Goal: Task Accomplishment & Management: Use online tool/utility

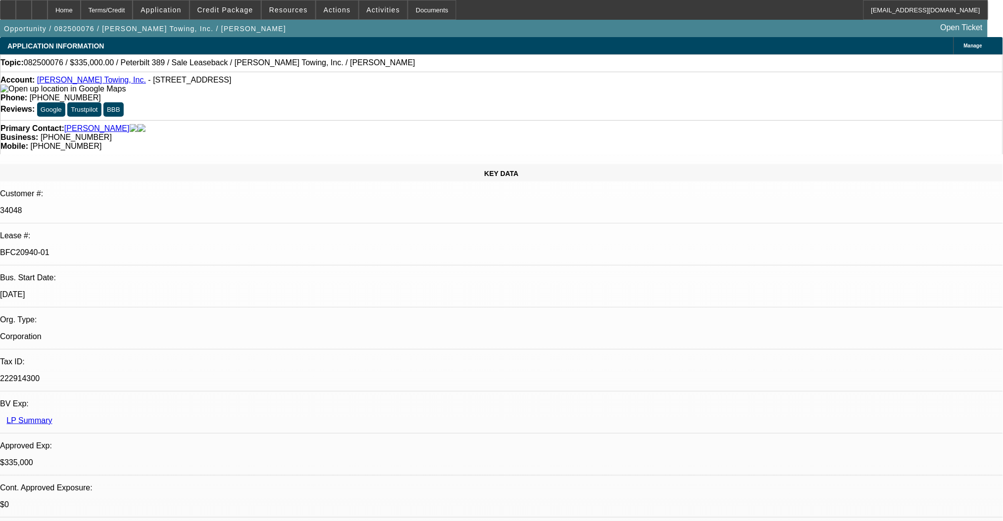
select select "0"
select select "2"
select select "0"
select select "6"
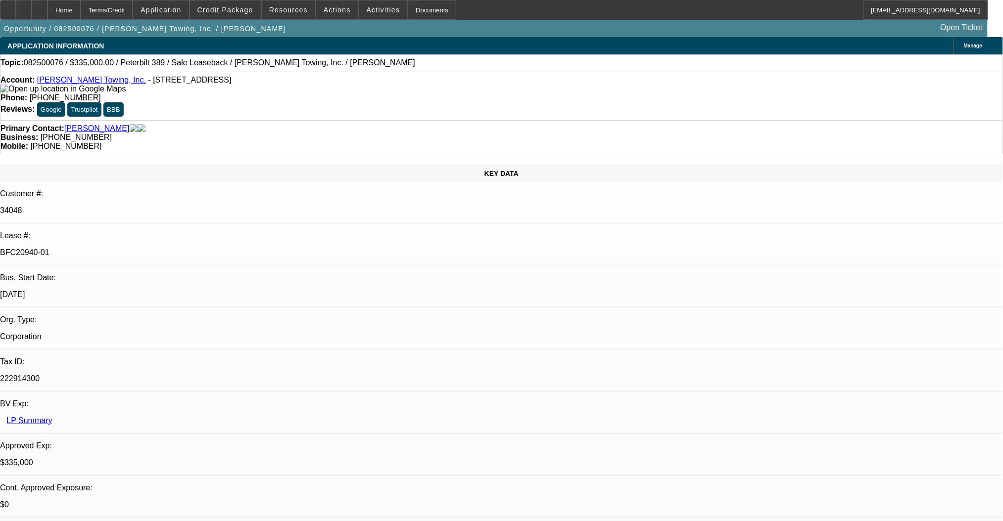
select select "0"
select select "2"
select select "0"
select select "6"
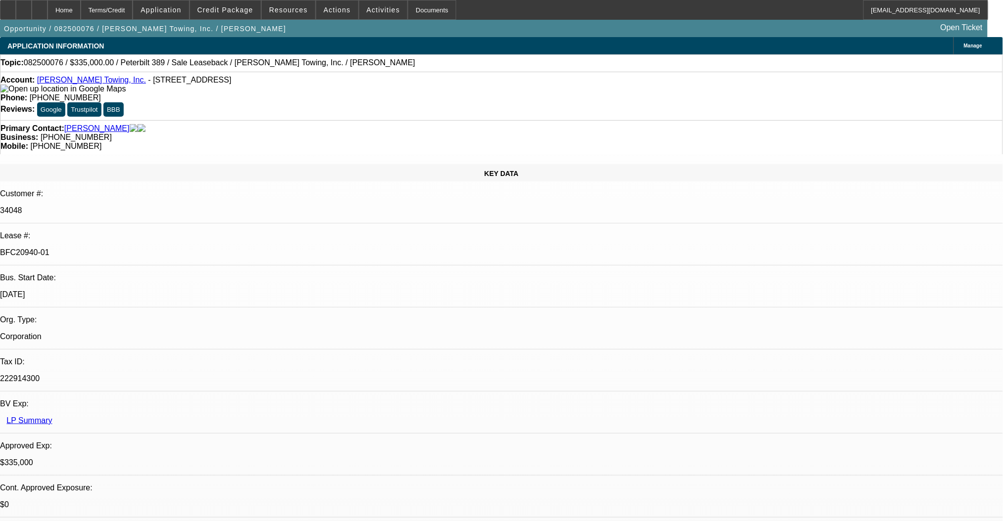
select select "0"
select select "2"
select select "0"
select select "6"
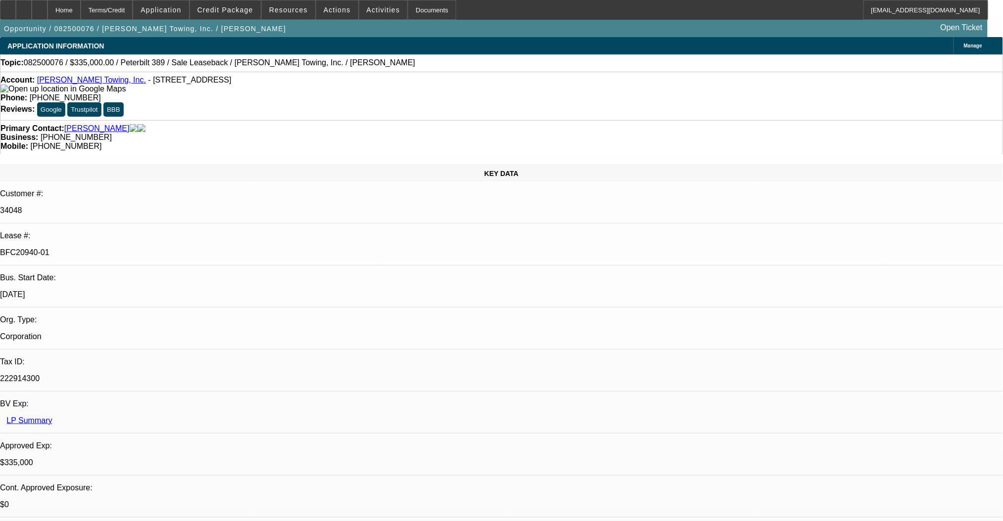
select select "0"
select select "2"
select select "0"
select select "6"
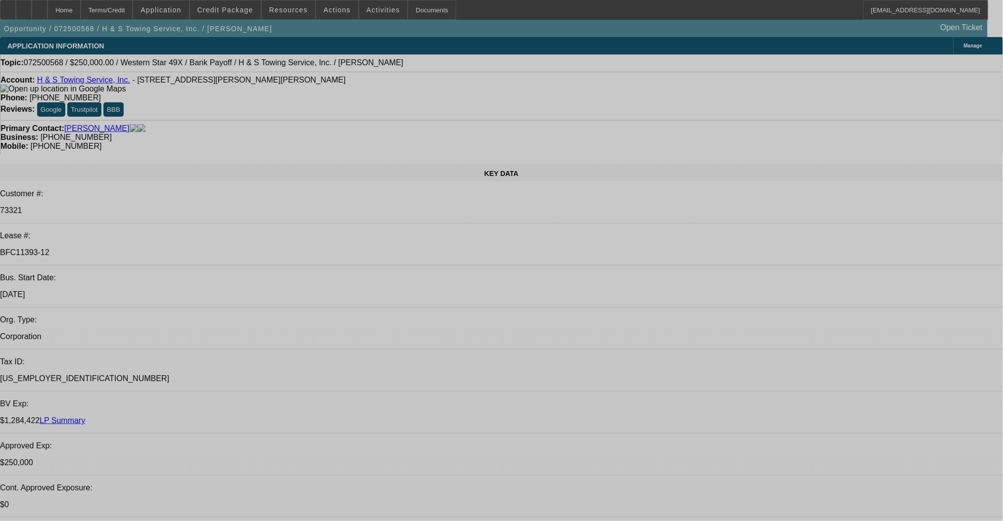
select select "0"
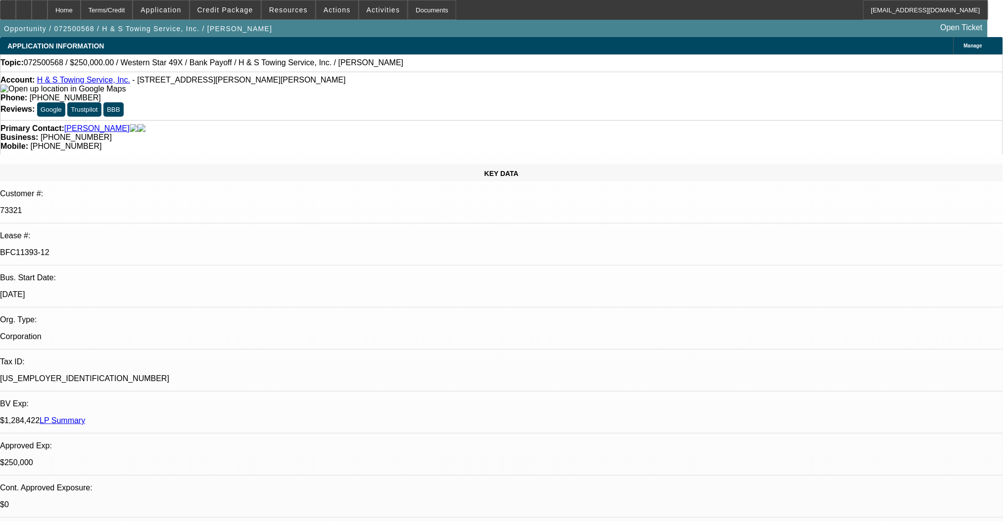
select select "2"
select select "0.1"
select select "4"
select select "0"
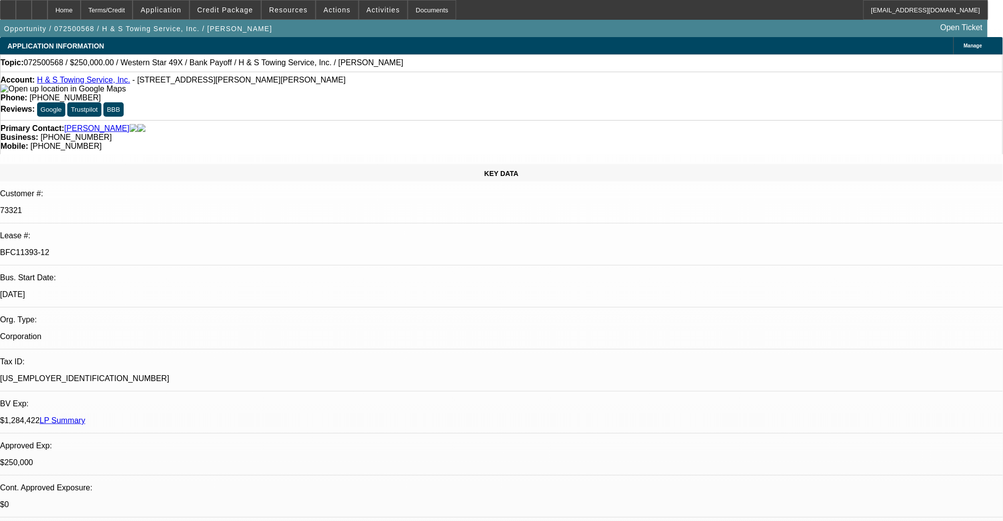
select select "2"
select select "0.1"
select select "4"
select select "0"
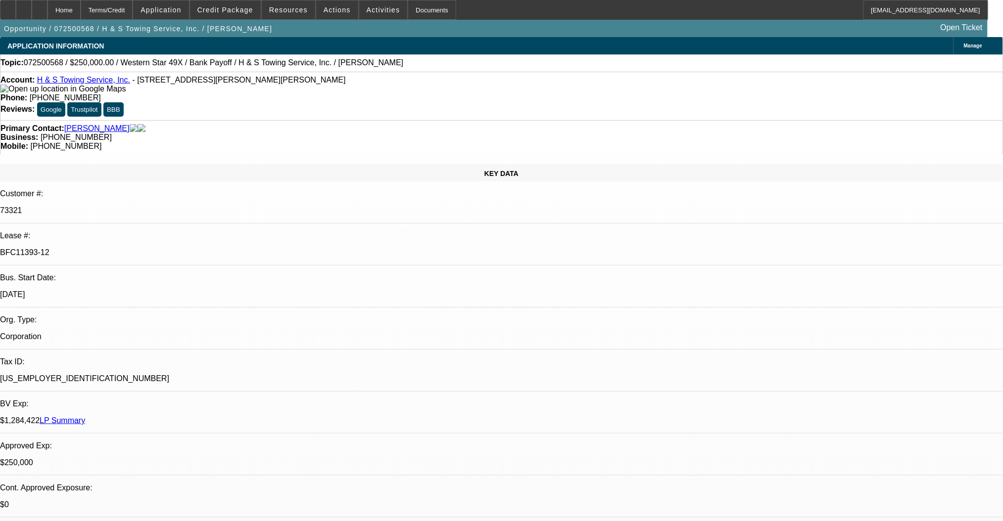
select select "2"
select select "0.1"
select select "4"
select select "0"
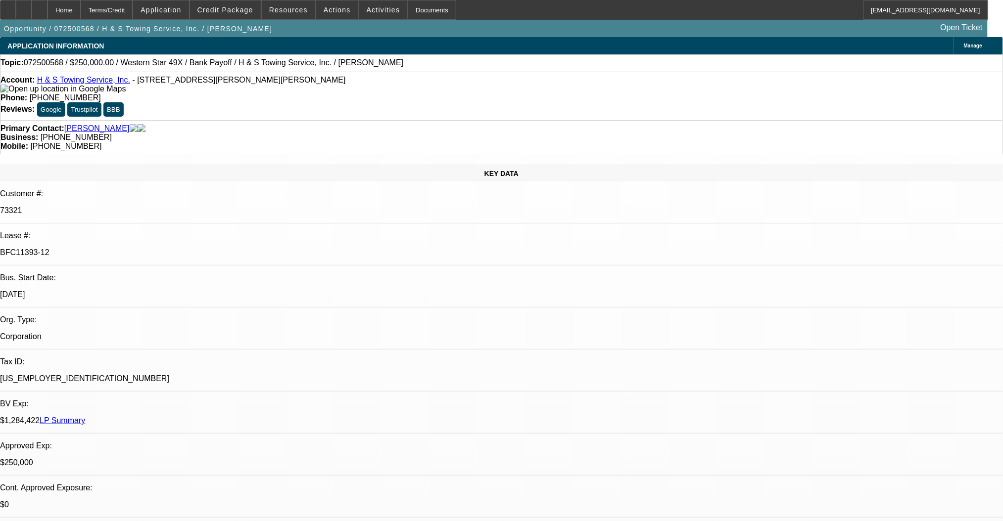
select select "2"
select select "0.1"
select select "4"
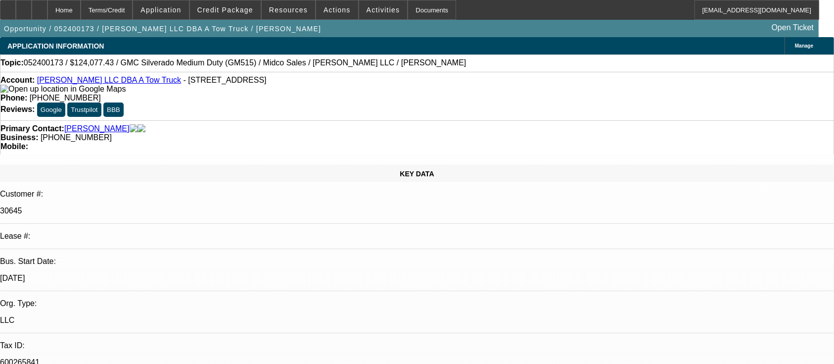
select select "0"
select select "3"
select select "0.1"
select select "4"
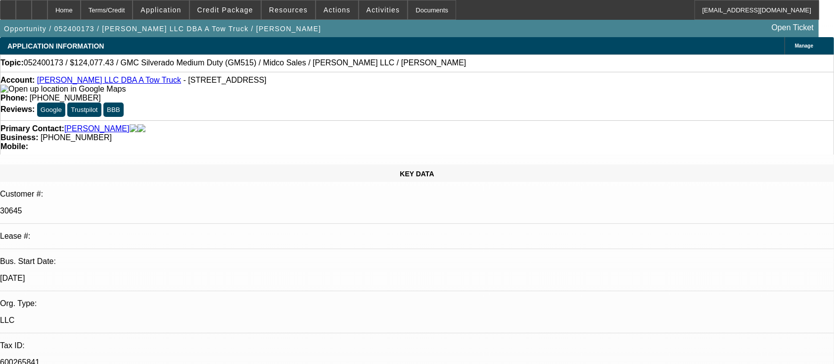
select select "0"
select select "3"
select select "0.1"
select select "4"
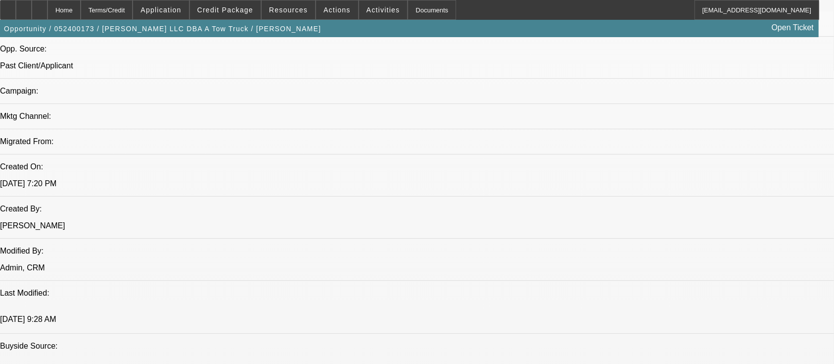
scroll to position [659, 0]
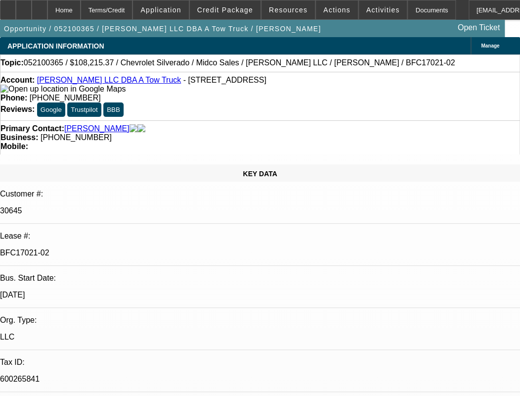
select select "0"
select select "0.1"
select select "4"
select select "0"
select select "0.1"
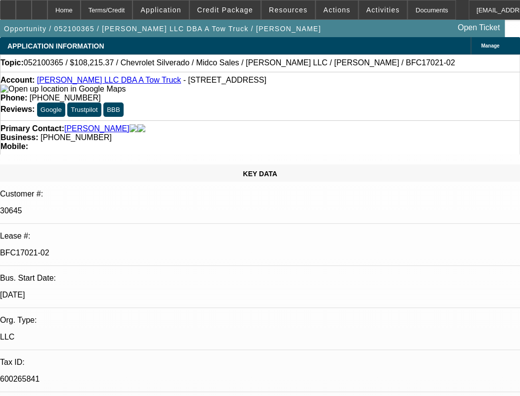
select select "4"
select select "3"
select select "2"
select select "0"
select select "2"
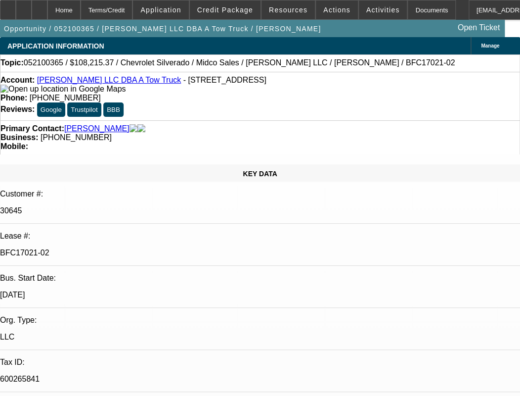
select select "3"
select select "2"
select select "0"
select select "2"
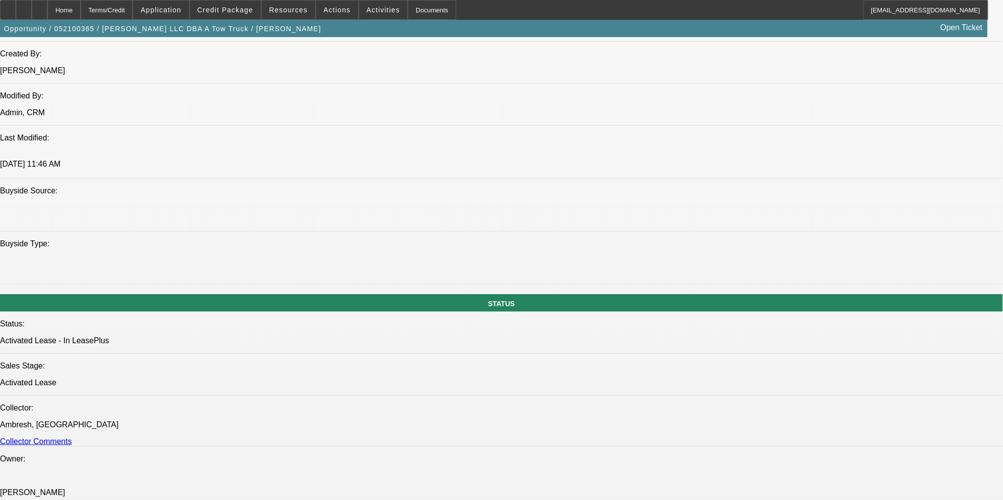
scroll to position [1187, 0]
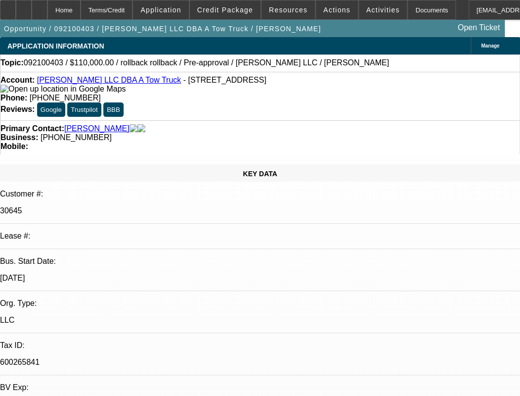
select select "0"
select select "2"
select select "0"
select select "6"
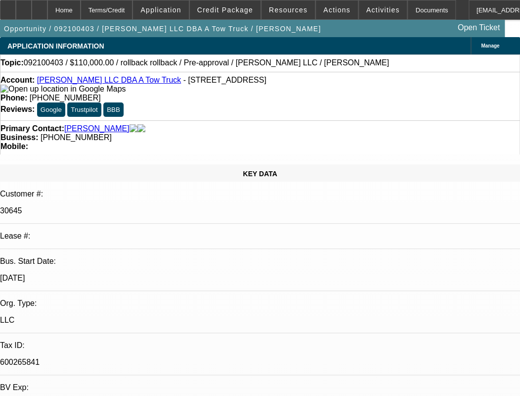
select select "0"
select select "2"
select select "0"
select select "6"
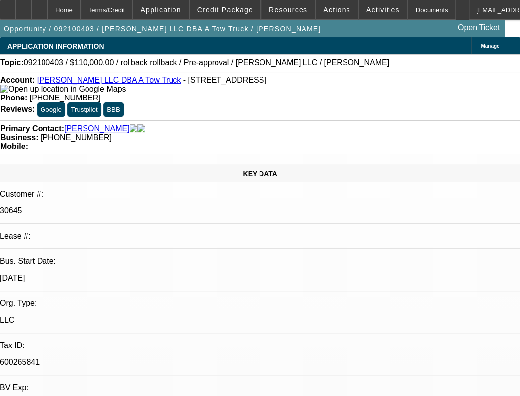
select select "0"
select select "2"
select select "0"
select select "6"
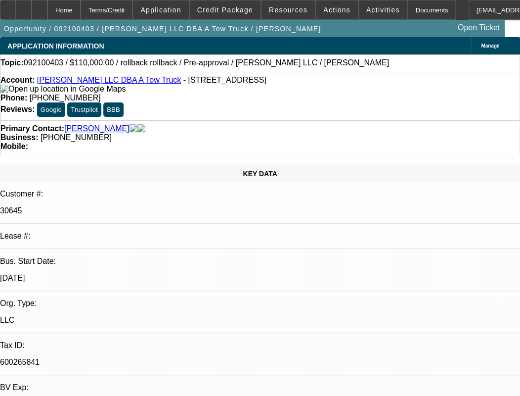
select select "0"
select select "2"
select select "0.1"
select select "4"
